Goal: Task Accomplishment & Management: Manage account settings

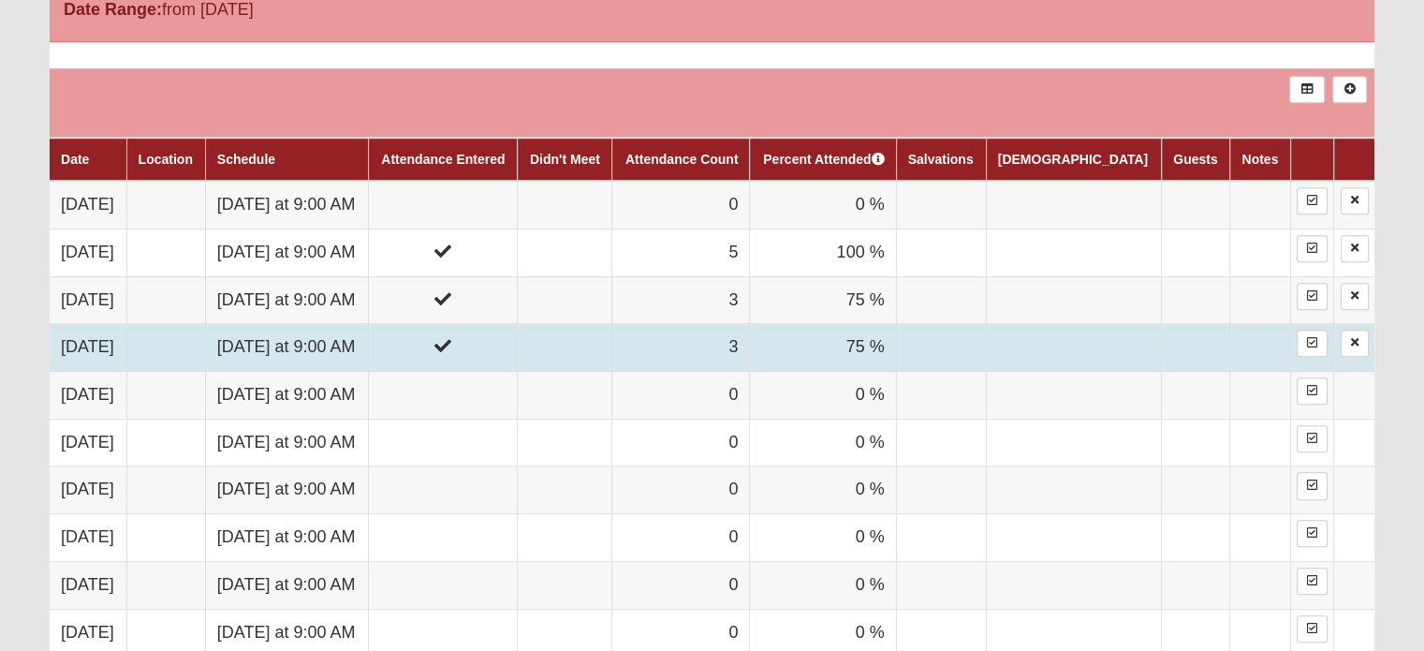
scroll to position [552, 0]
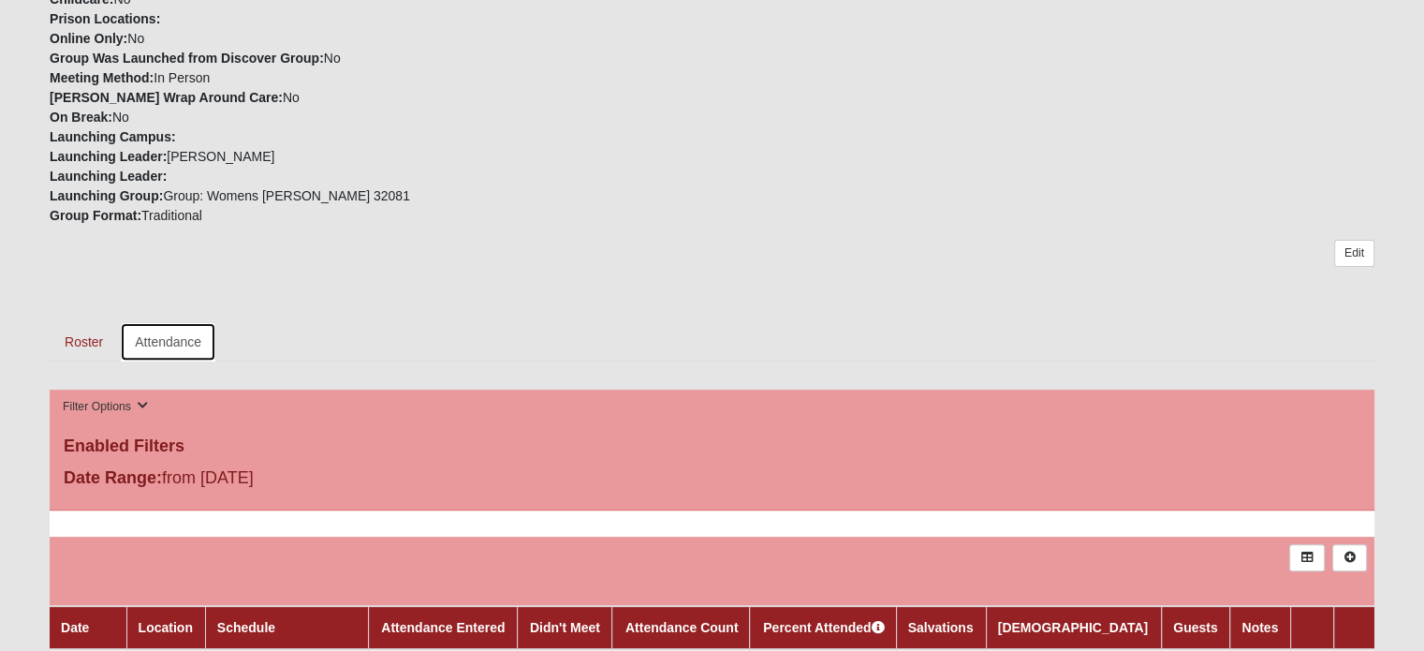
click at [176, 336] on link "Attendance" at bounding box center [168, 341] width 96 height 39
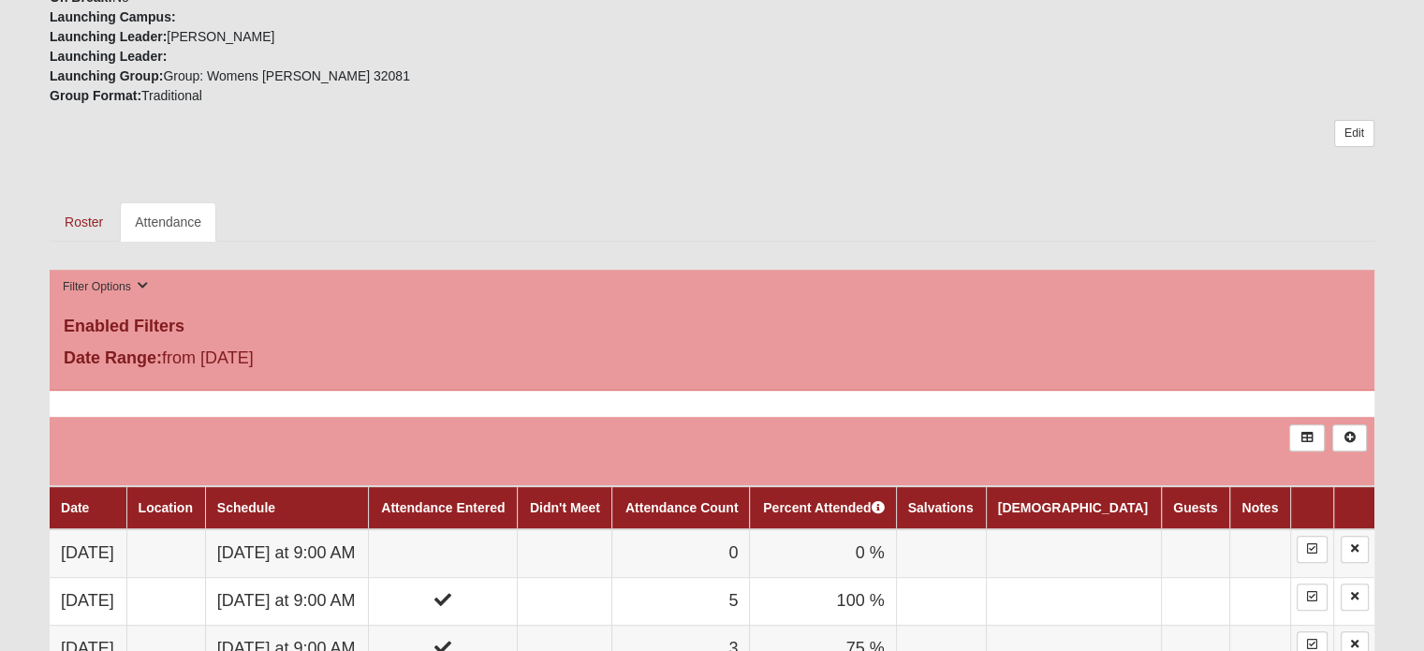
scroll to position [562, 0]
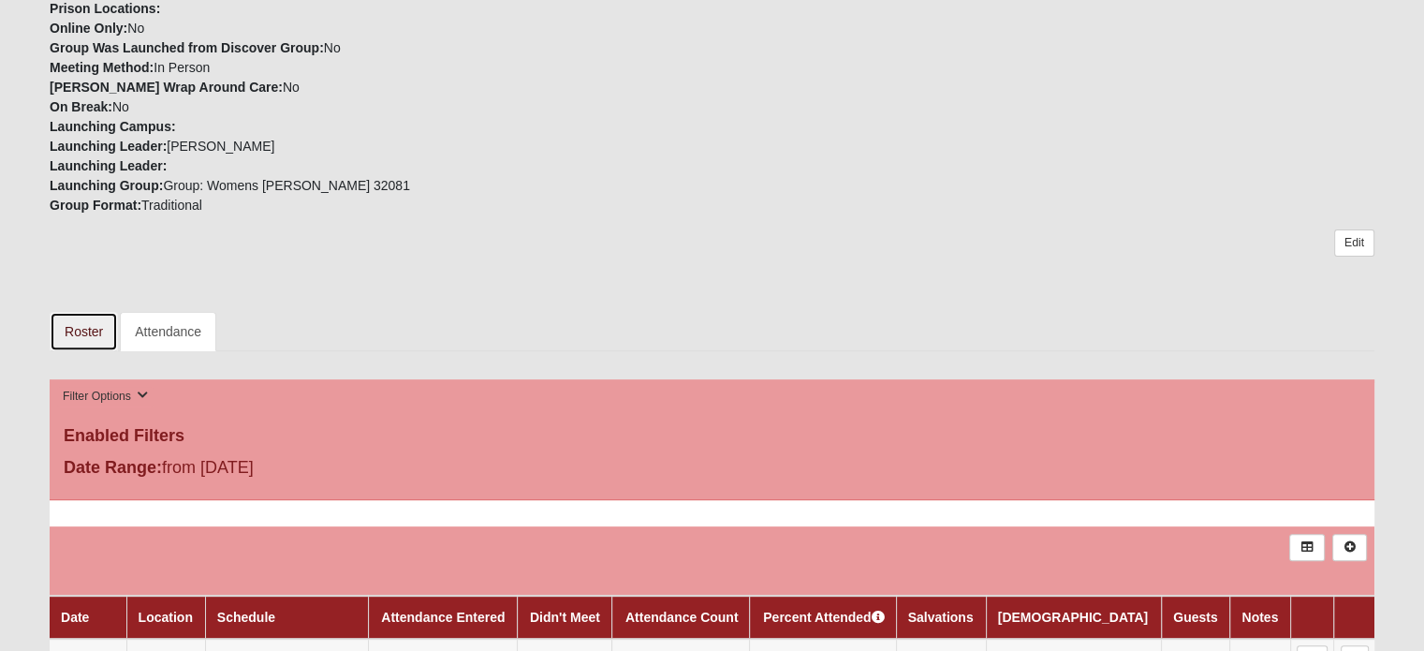
click at [79, 321] on link "Roster" at bounding box center [84, 331] width 68 height 39
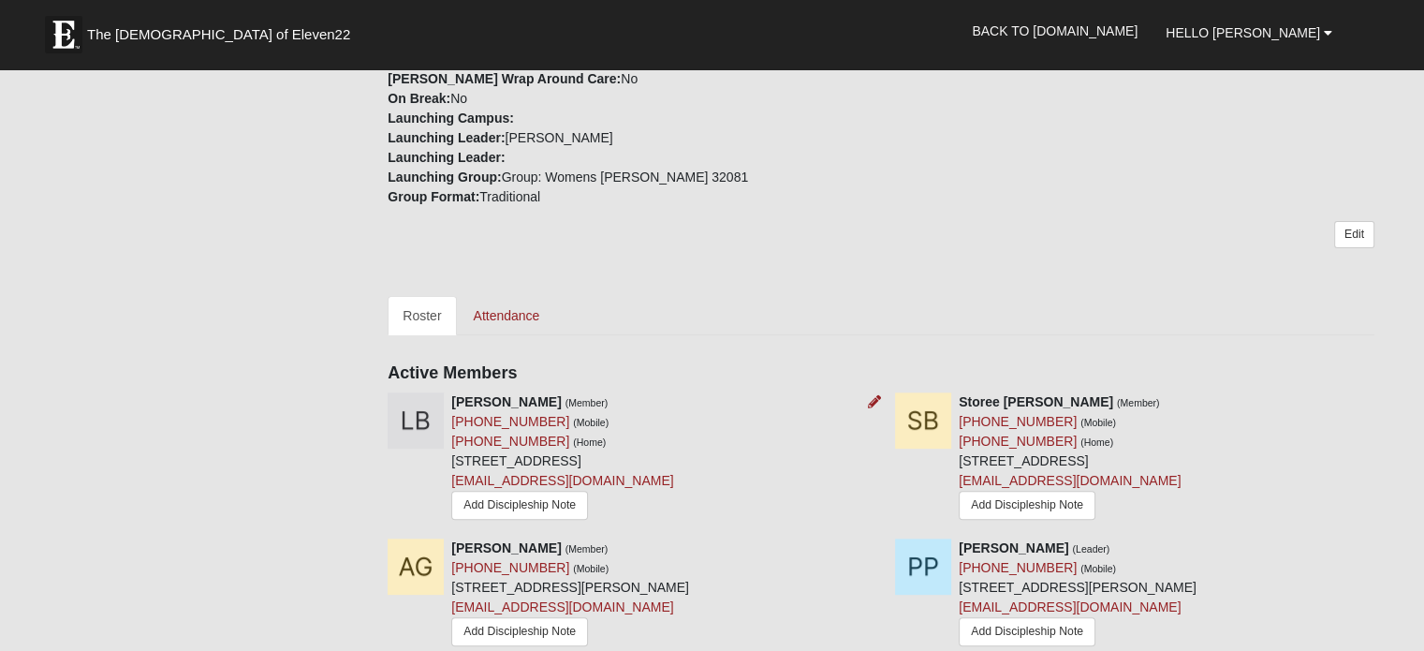
scroll to position [468, 0]
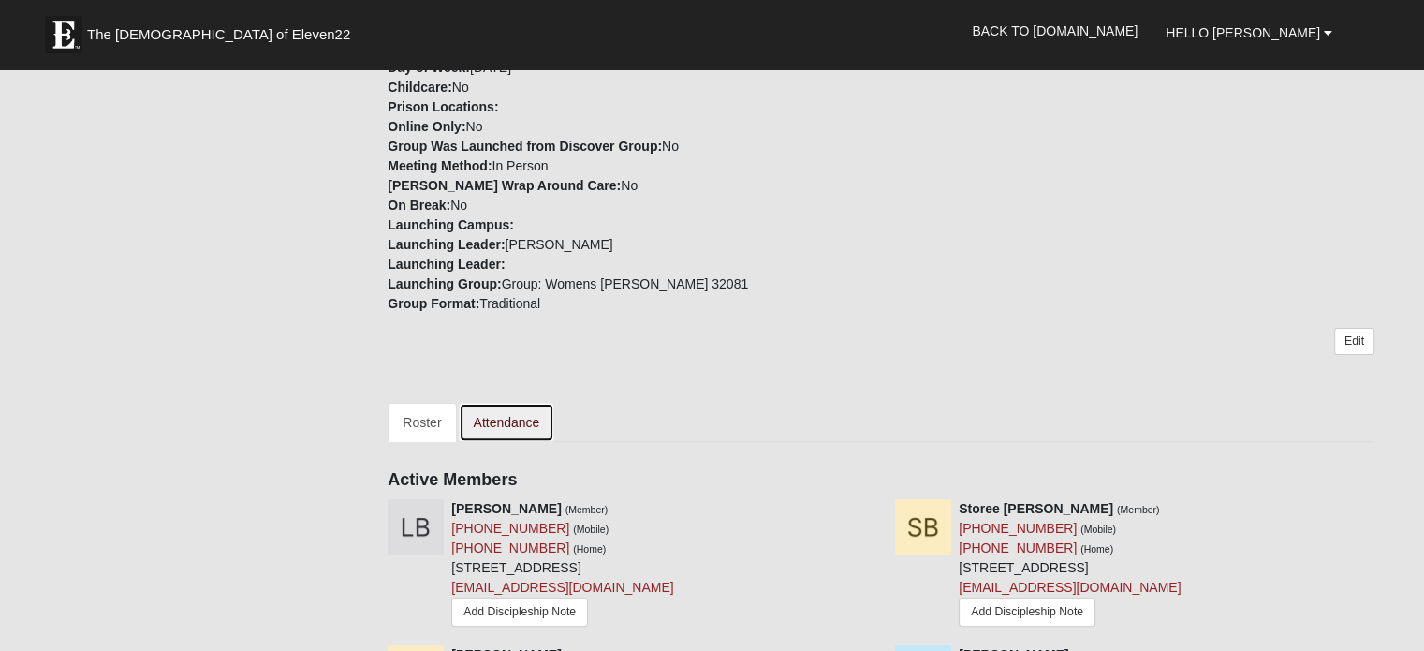
click at [503, 414] on link "Attendance" at bounding box center [507, 422] width 96 height 39
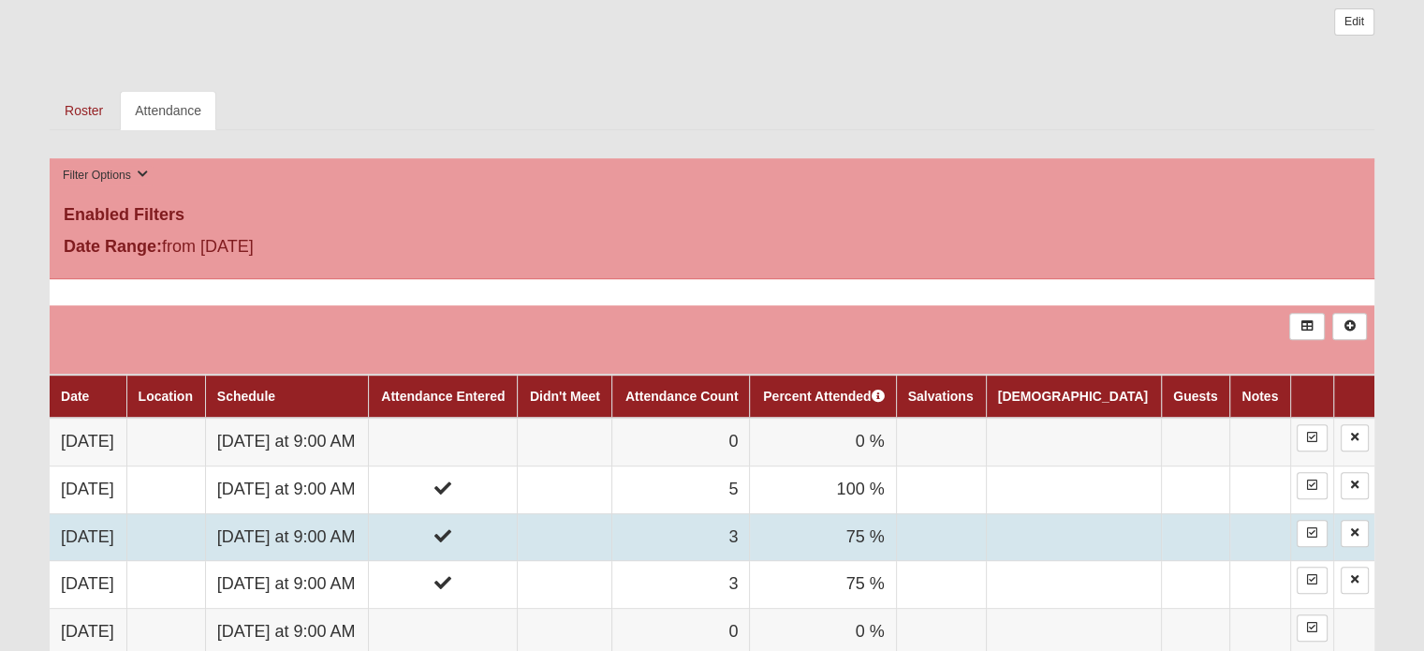
scroll to position [936, 0]
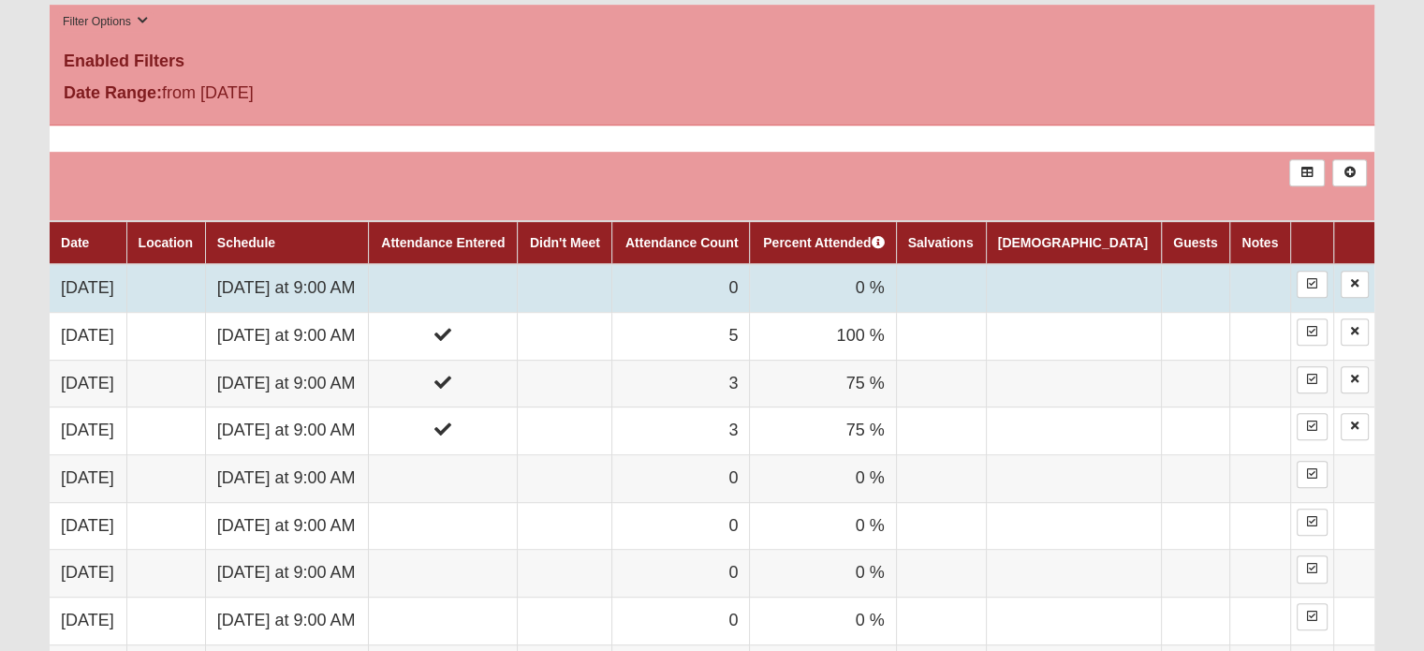
click at [516, 276] on td at bounding box center [443, 288] width 149 height 48
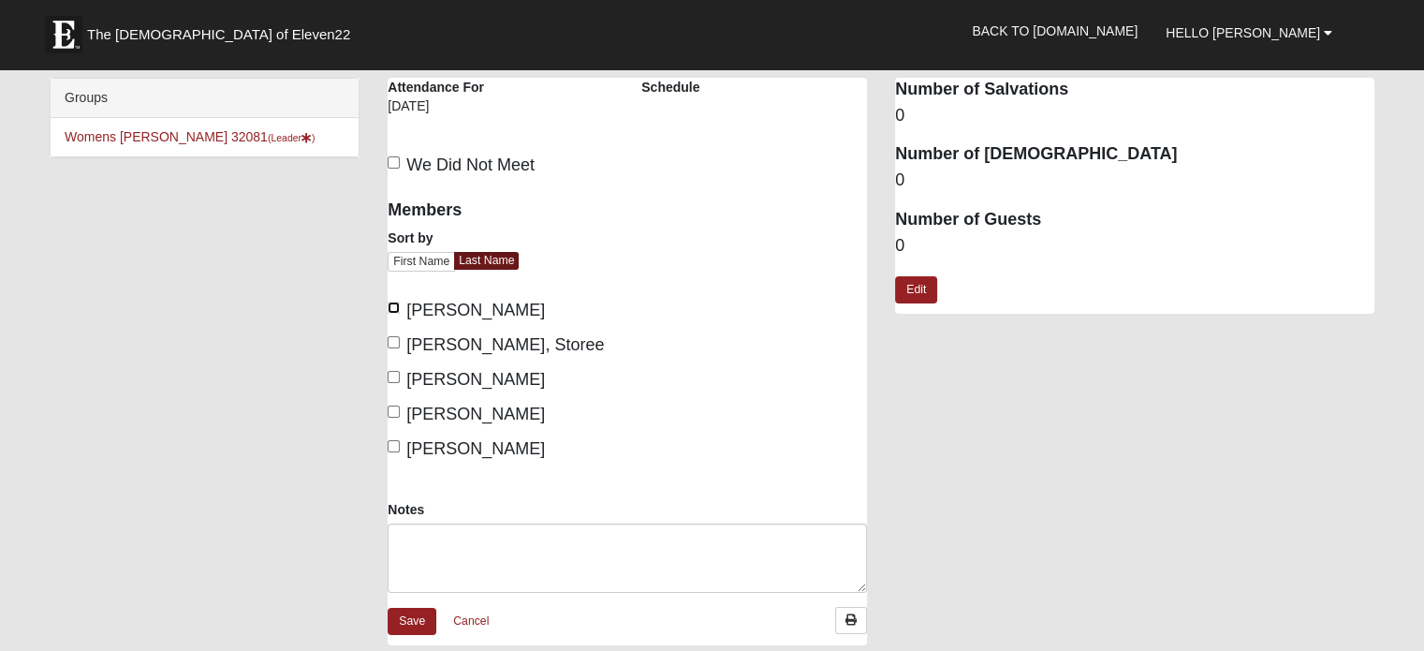
click at [395, 306] on input "Beauman, Laura" at bounding box center [394, 308] width 12 height 12
checkbox input "true"
click at [391, 342] on input "Brooks, Storee" at bounding box center [394, 342] width 12 height 12
checkbox input "true"
click at [391, 381] on input "Gill, Ashley" at bounding box center [394, 377] width 12 height 12
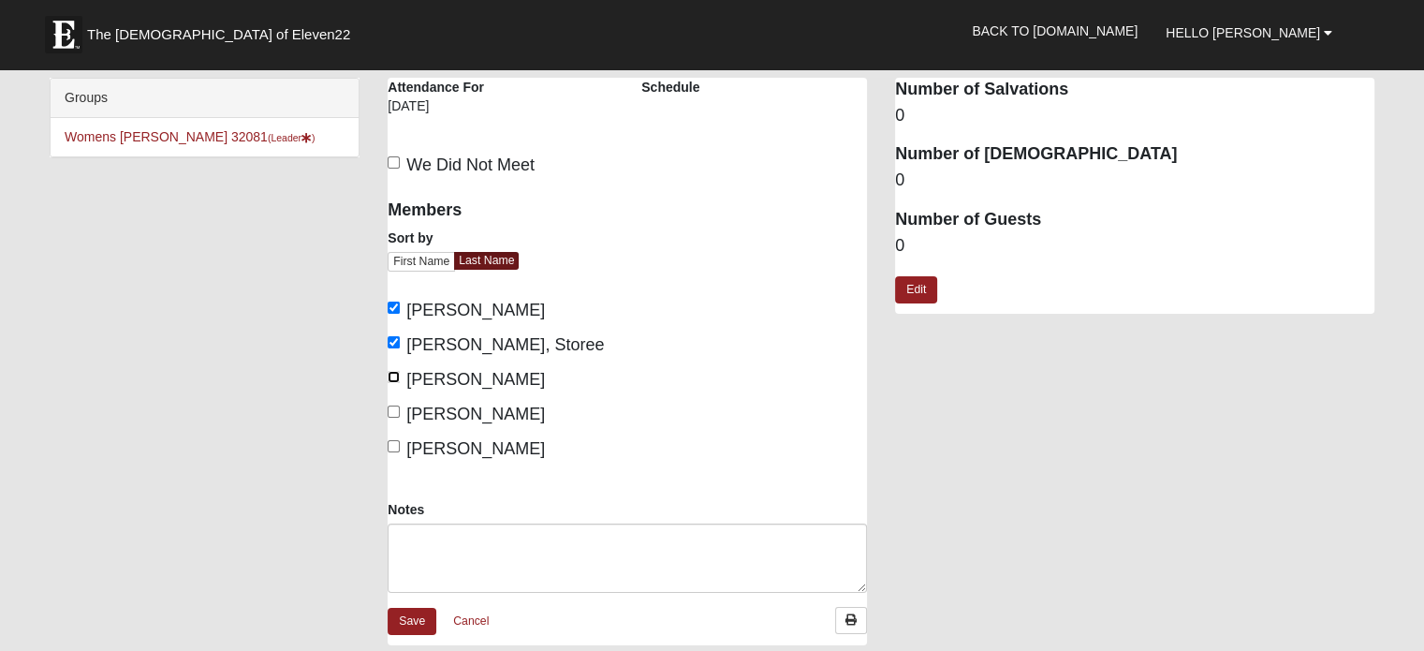
checkbox input "true"
click at [396, 413] on input "Piscitelli, Pam" at bounding box center [394, 411] width 12 height 12
checkbox input "true"
click at [392, 444] on input "Seago, Julie" at bounding box center [394, 446] width 12 height 12
checkbox input "true"
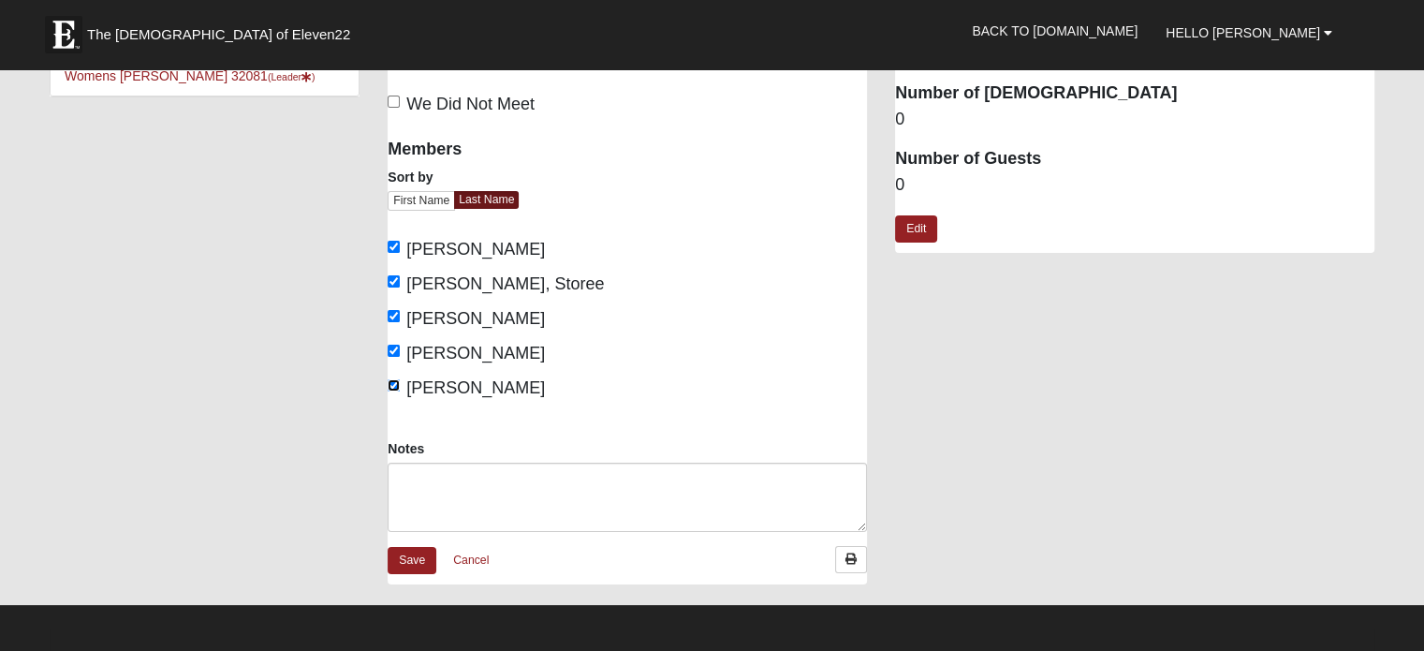
scroll to position [94, 0]
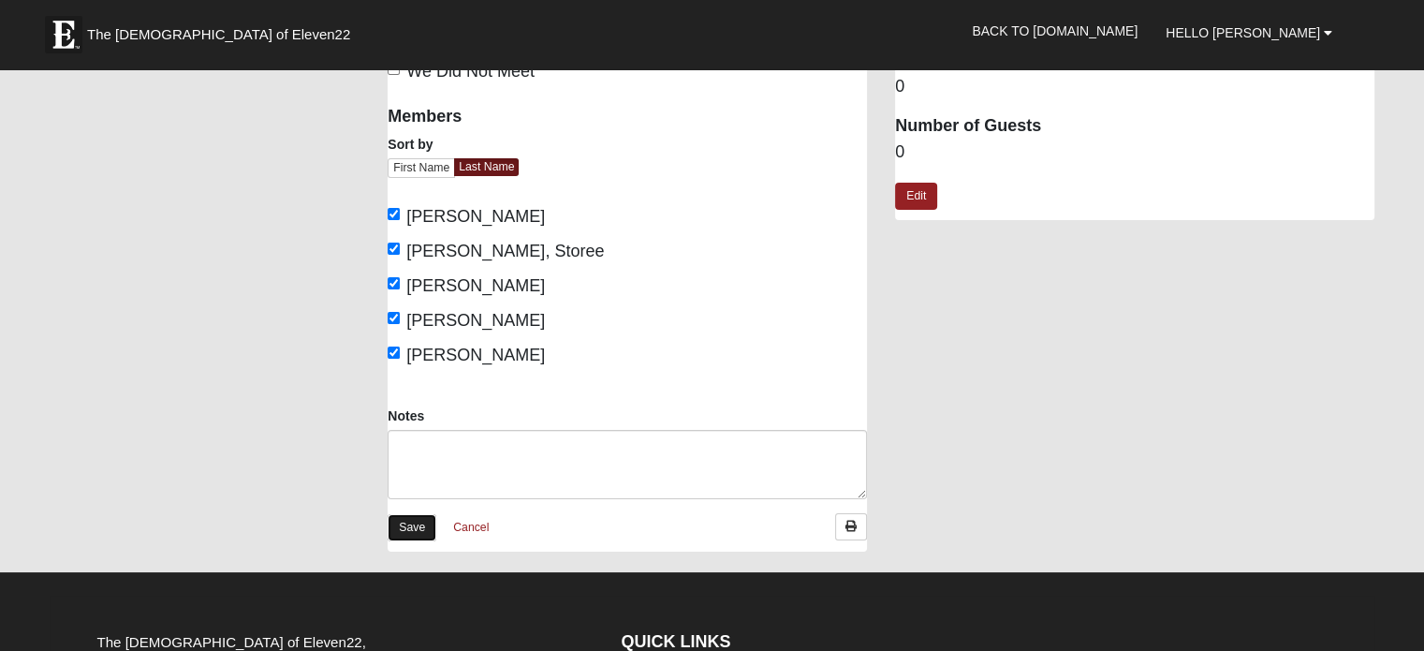
click at [417, 521] on link "Save" at bounding box center [412, 527] width 49 height 27
